Goal: Task Accomplishment & Management: Manage account settings

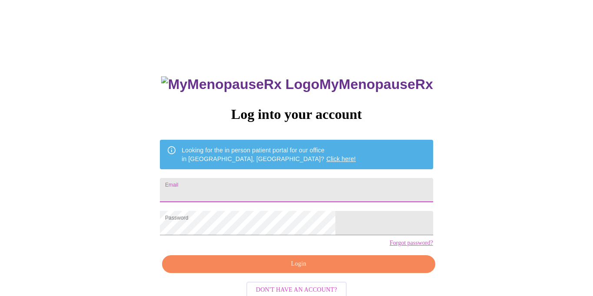
click at [264, 190] on input "Email" at bounding box center [296, 190] width 273 height 24
type input "[EMAIL_ADDRESS][PERSON_NAME][PERSON_NAME][DOMAIN_NAME]"
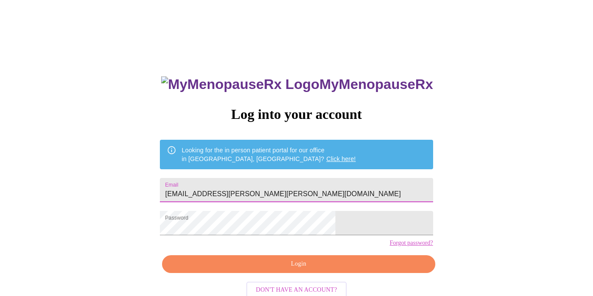
click at [271, 270] on span "Login" at bounding box center [298, 264] width 253 height 11
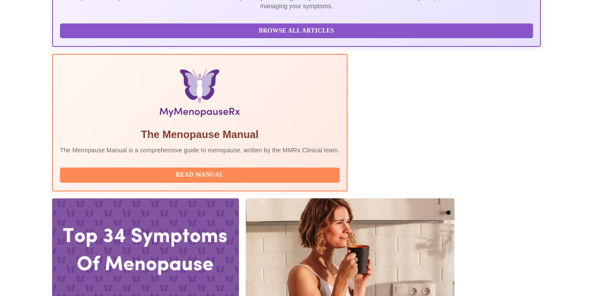
scroll to position [237, 0]
